Goal: Task Accomplishment & Management: Use online tool/utility

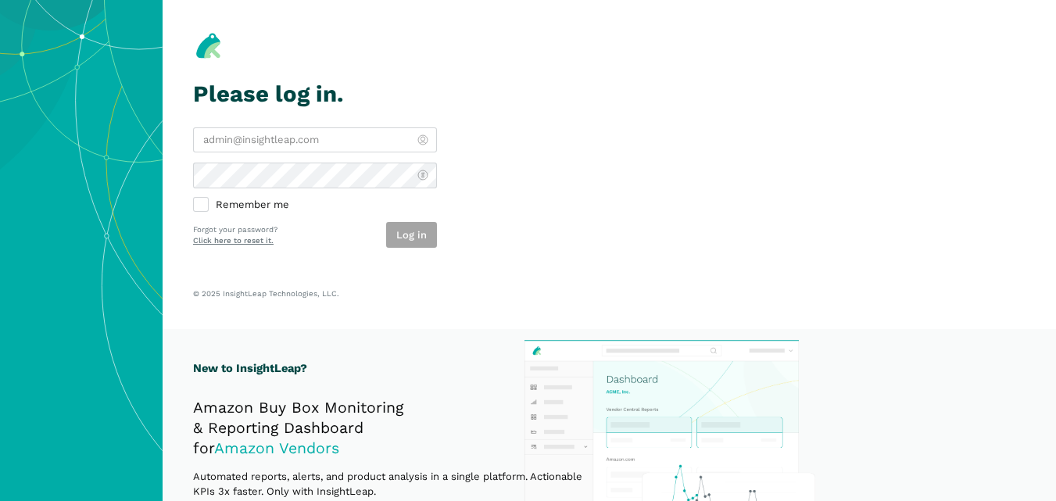
type input "[PERSON_NAME][EMAIL_ADDRESS][DOMAIN_NAME]"
click at [410, 234] on div "Log in" at bounding box center [411, 235] width 51 height 26
click at [410, 234] on button "Log in" at bounding box center [411, 235] width 51 height 26
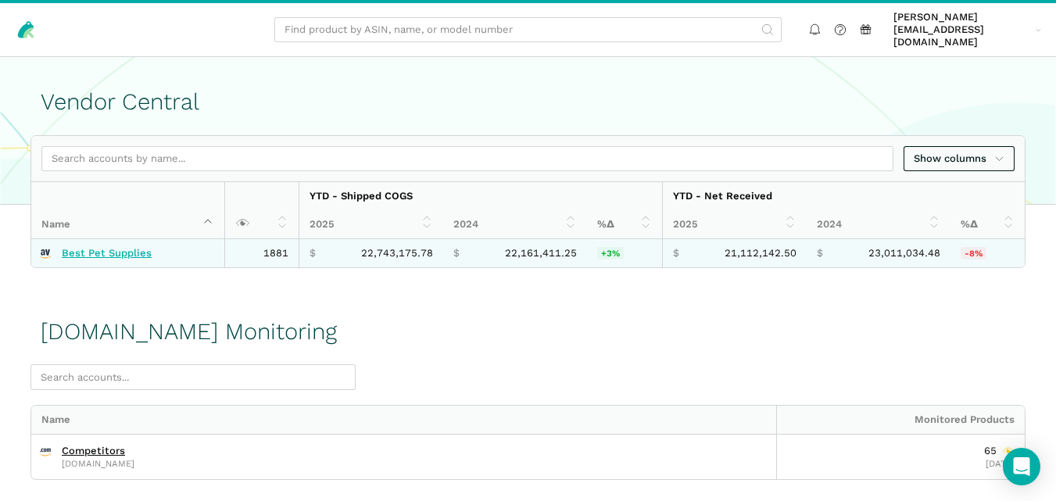
click at [127, 247] on link "Best Pet Supplies" at bounding box center [107, 253] width 90 height 13
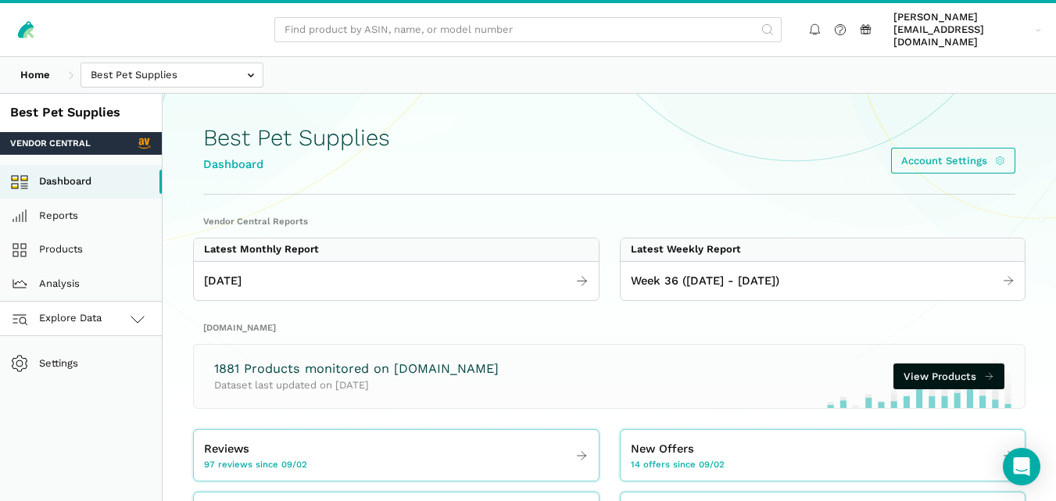
click at [113, 313] on link "Explore Data" at bounding box center [81, 319] width 162 height 34
click at [91, 375] on link "[DOMAIN_NAME]" at bounding box center [81, 388] width 162 height 34
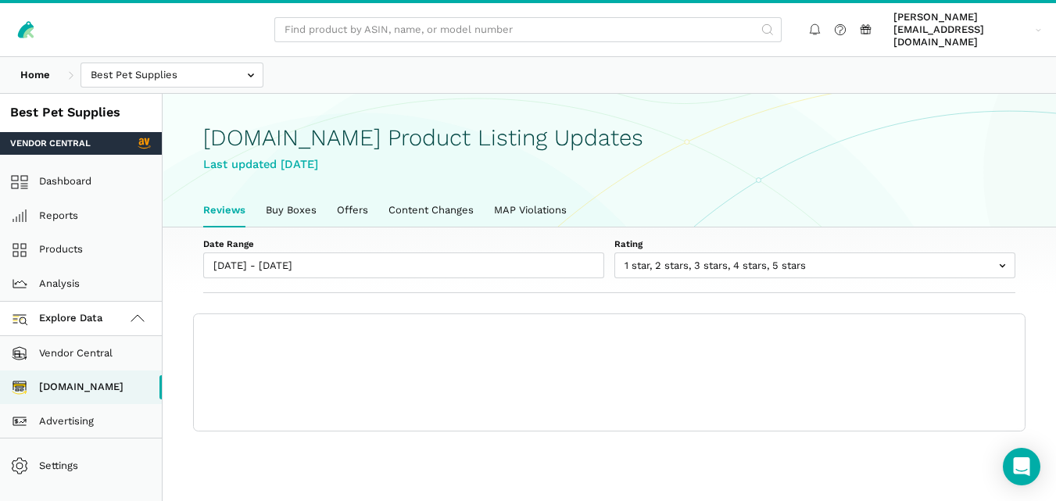
scroll to position [5, 0]
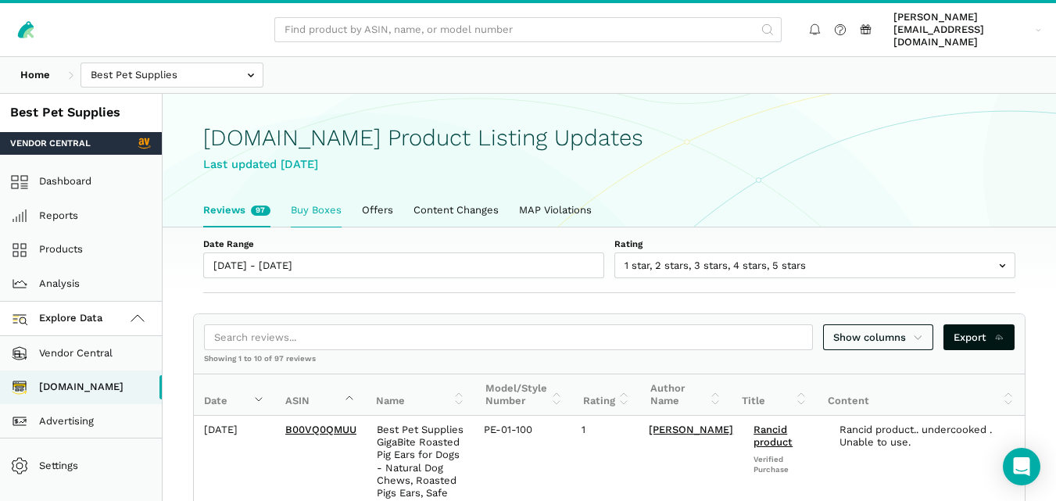
click at [331, 194] on link "Buy Boxes" at bounding box center [316, 210] width 71 height 33
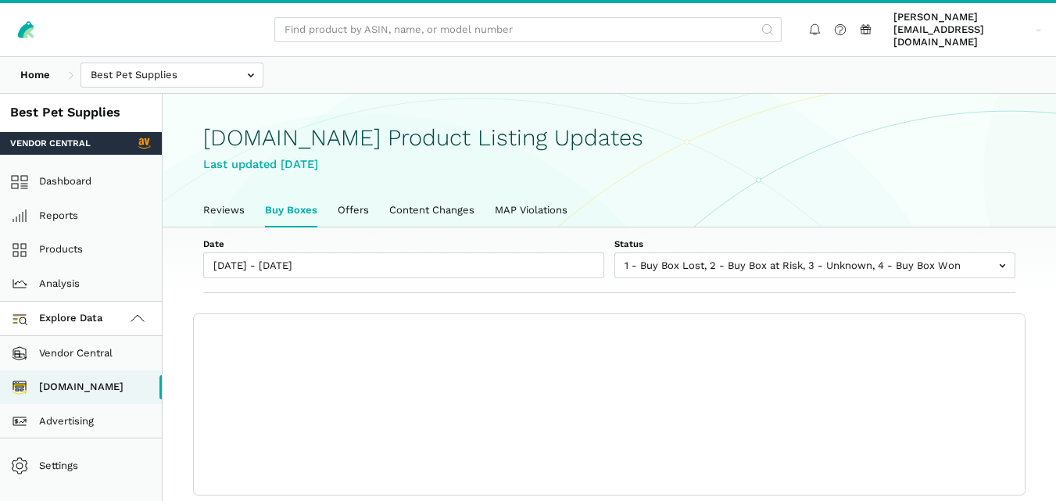
scroll to position [5, 0]
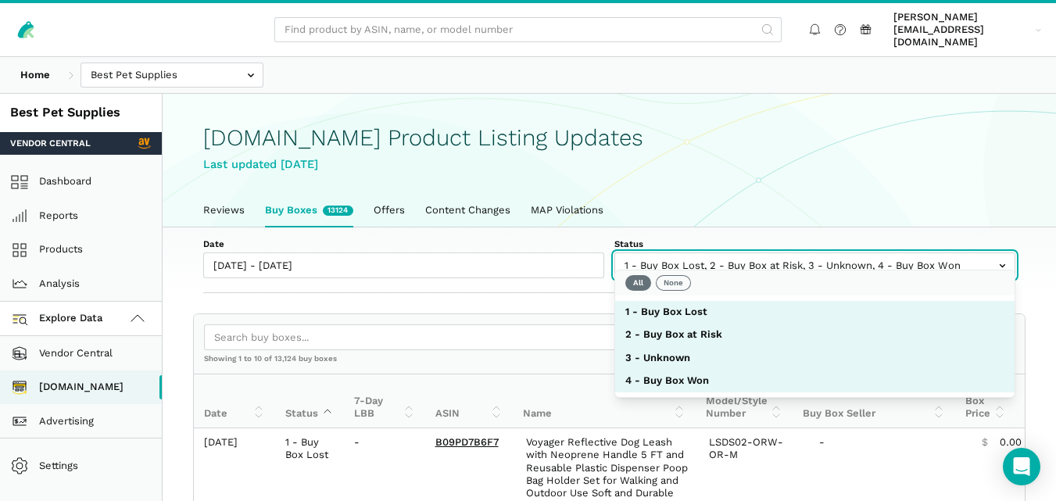
click at [679, 253] on input "text" at bounding box center [814, 266] width 401 height 26
click at [673, 277] on button "None" at bounding box center [673, 283] width 35 height 16
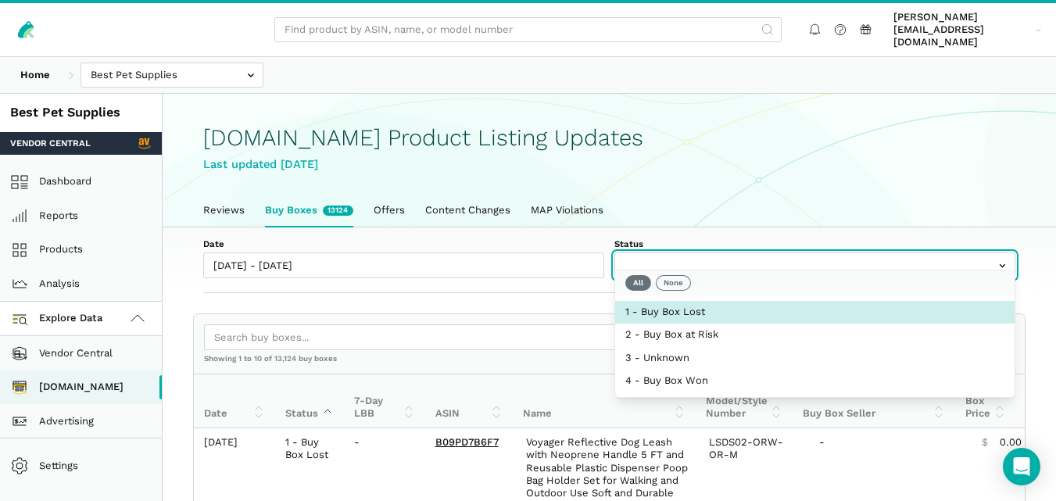
select select "1 - Buy Box Lost"
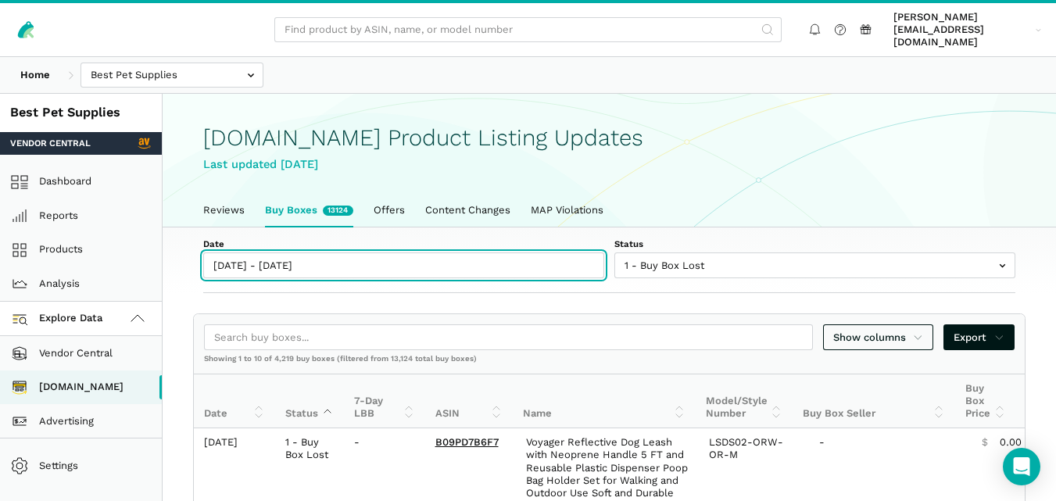
type input "[DATE]"
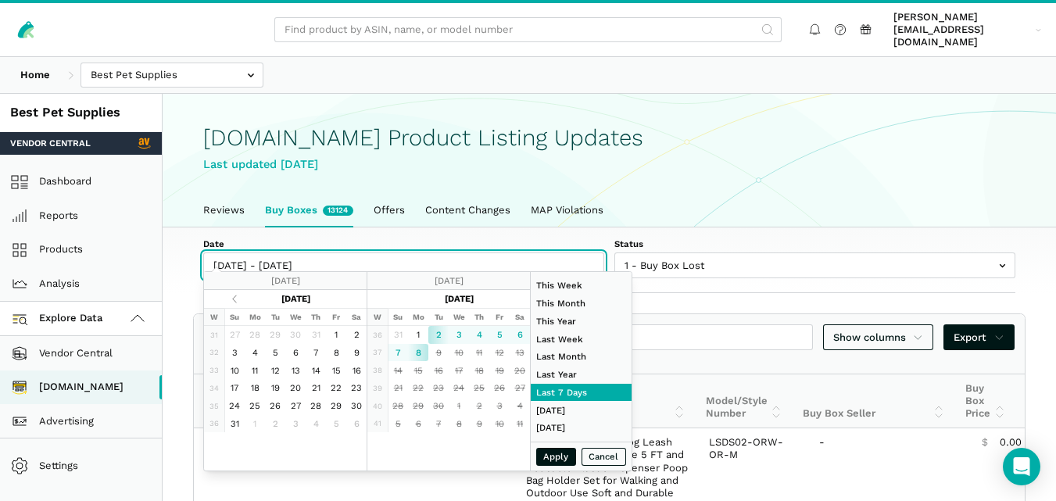
click at [306, 253] on input "[DATE] - [DATE]" at bounding box center [403, 266] width 401 height 26
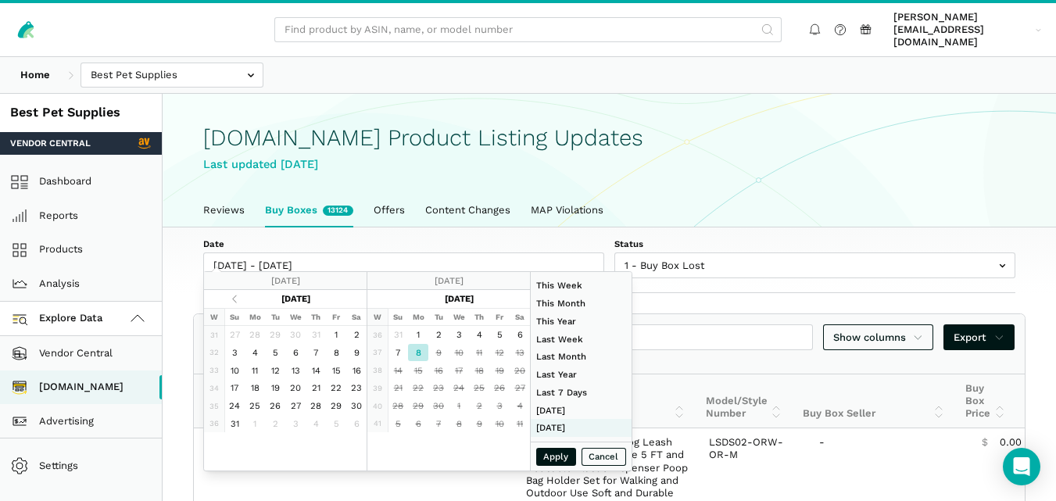
type input "[DATE]"
click at [561, 460] on button "Apply" at bounding box center [556, 457] width 41 height 18
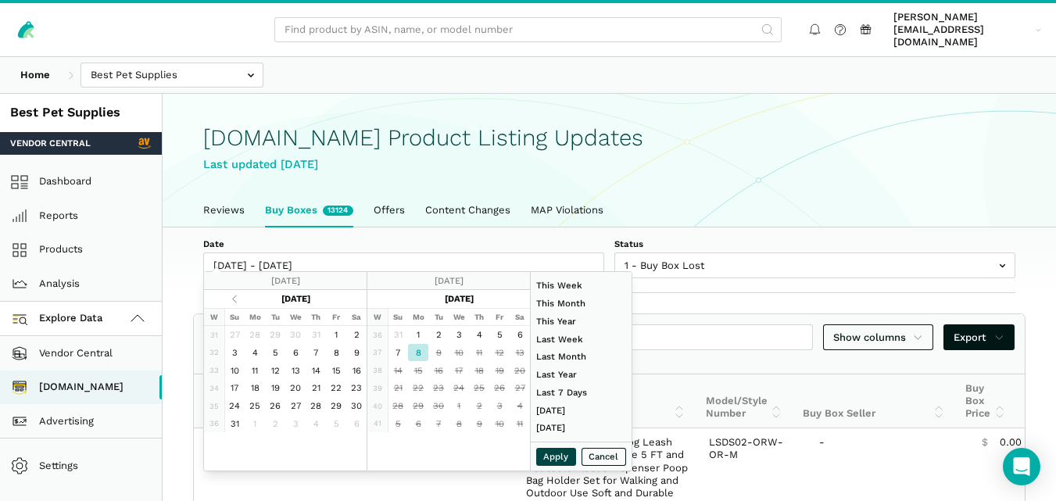
type input "[DATE] - [DATE]"
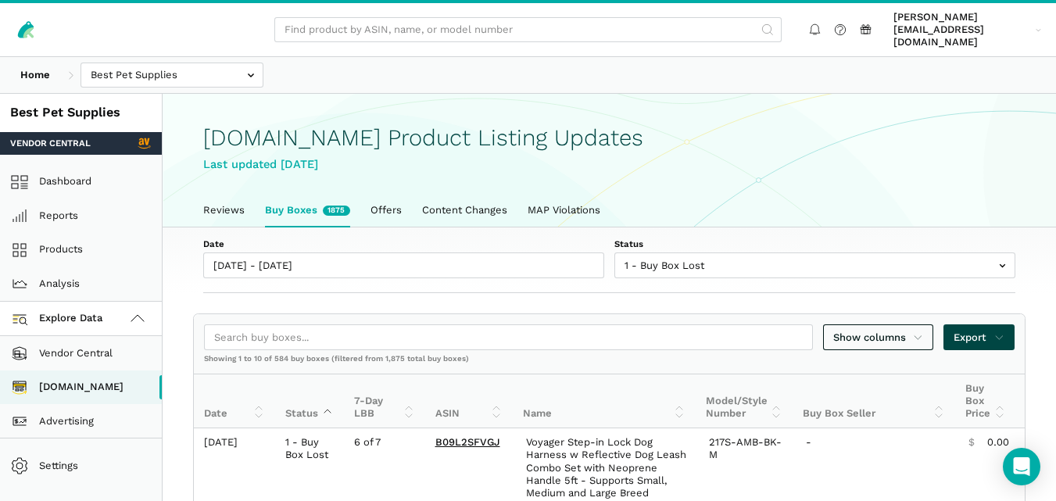
click at [998, 330] on icon at bounding box center [999, 338] width 10 height 16
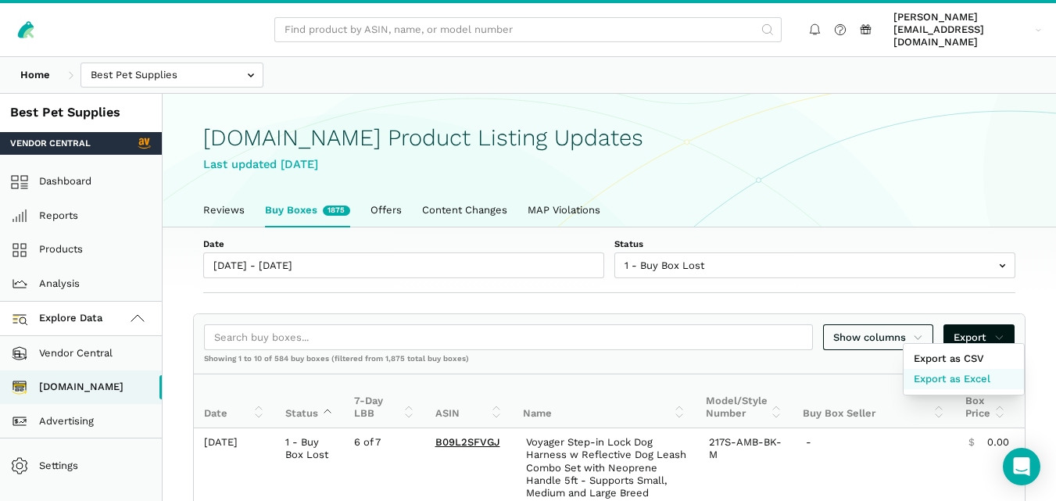
click at [973, 372] on span "Export as Excel" at bounding box center [952, 379] width 77 height 16
